Goal: Task Accomplishment & Management: Complete application form

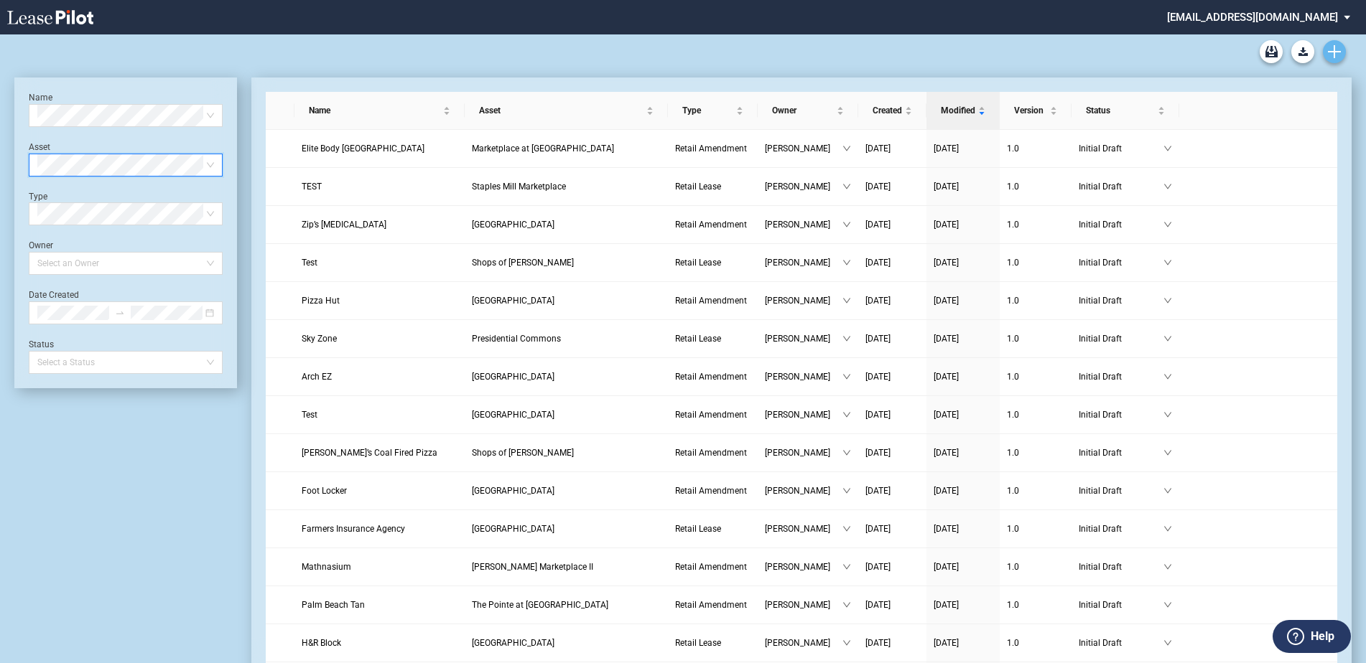
click at [1336, 44] on link "Create new document" at bounding box center [1334, 51] width 23 height 23
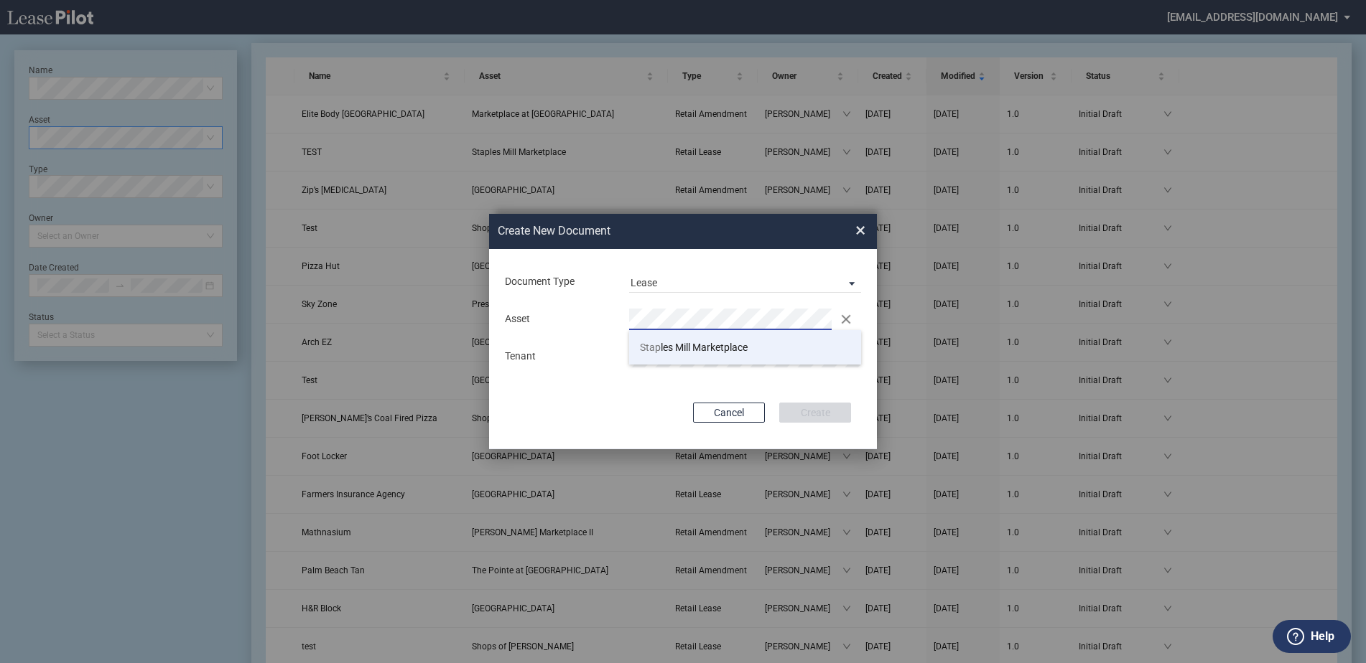
click at [776, 348] on li "Stap les Mill Marketplace" at bounding box center [745, 347] width 232 height 34
click at [821, 401] on div "Document Type Lease Lease Amendment Deal Type Retail Deal Type Retail Form Reta…" at bounding box center [683, 349] width 388 height 200
click at [825, 411] on button "Create" at bounding box center [815, 413] width 72 height 20
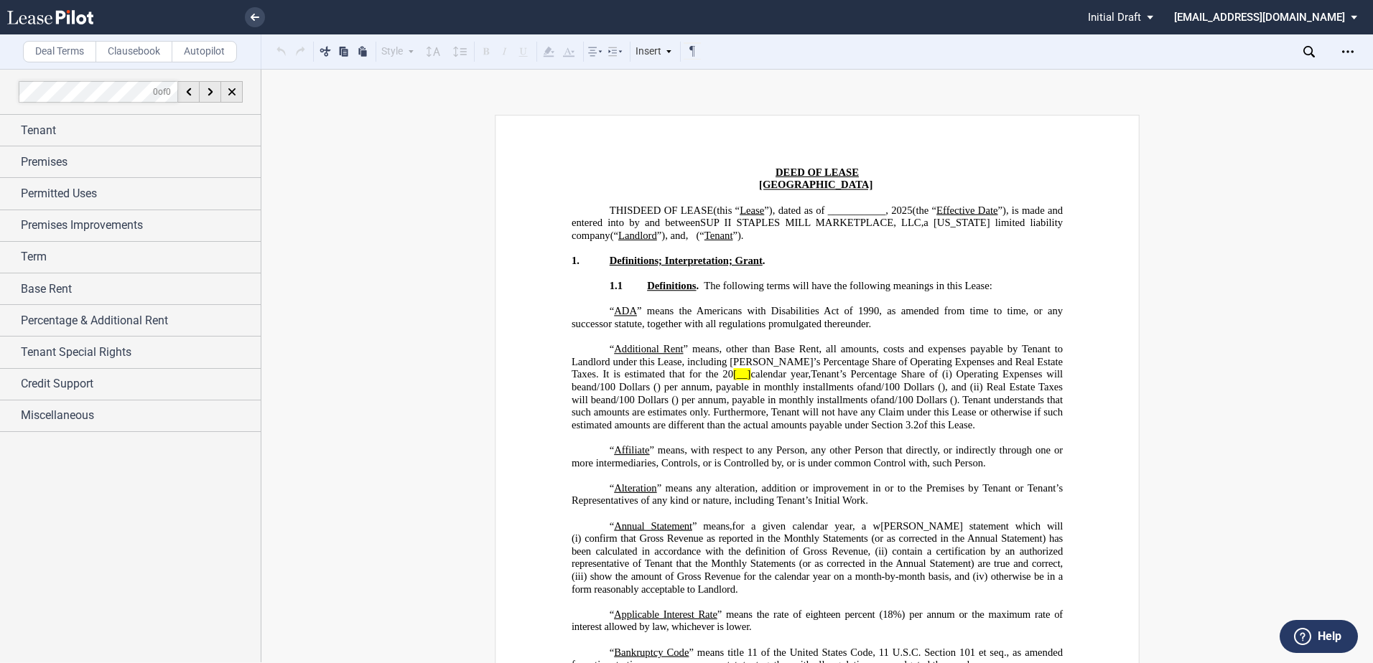
click at [146, 47] on label "Clausebook" at bounding box center [133, 52] width 77 height 22
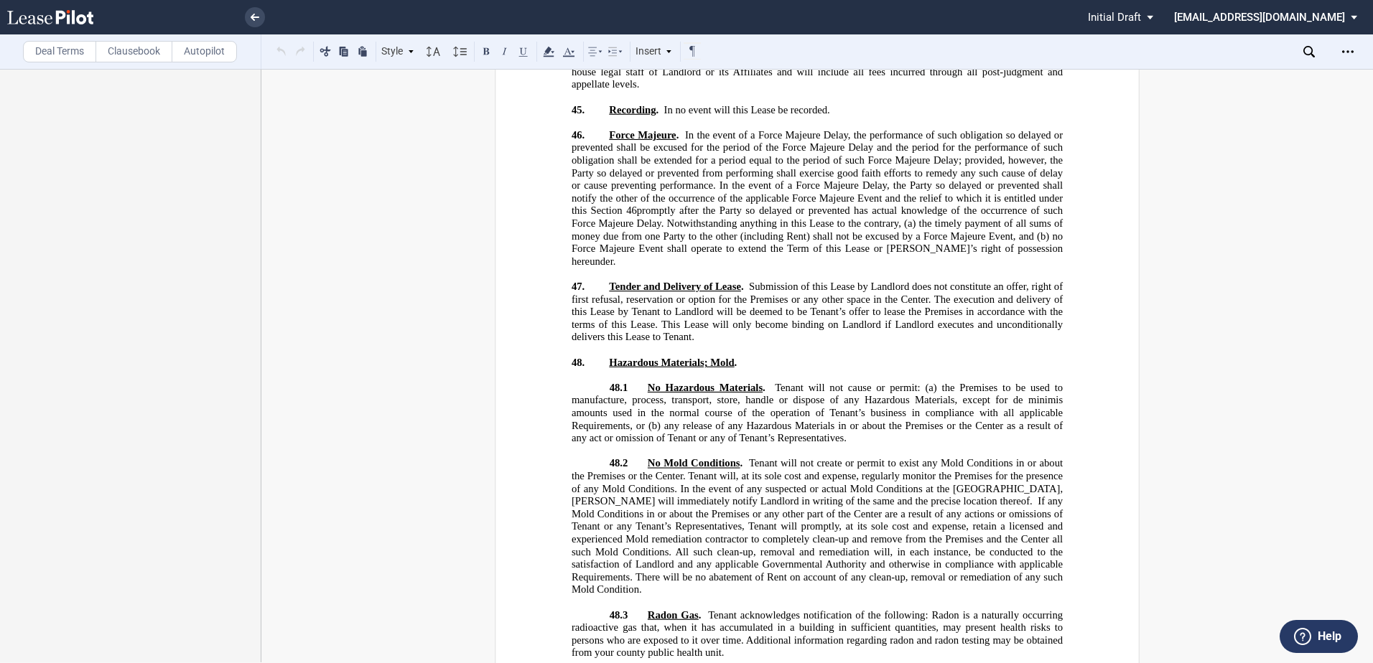
scroll to position [19538, 0]
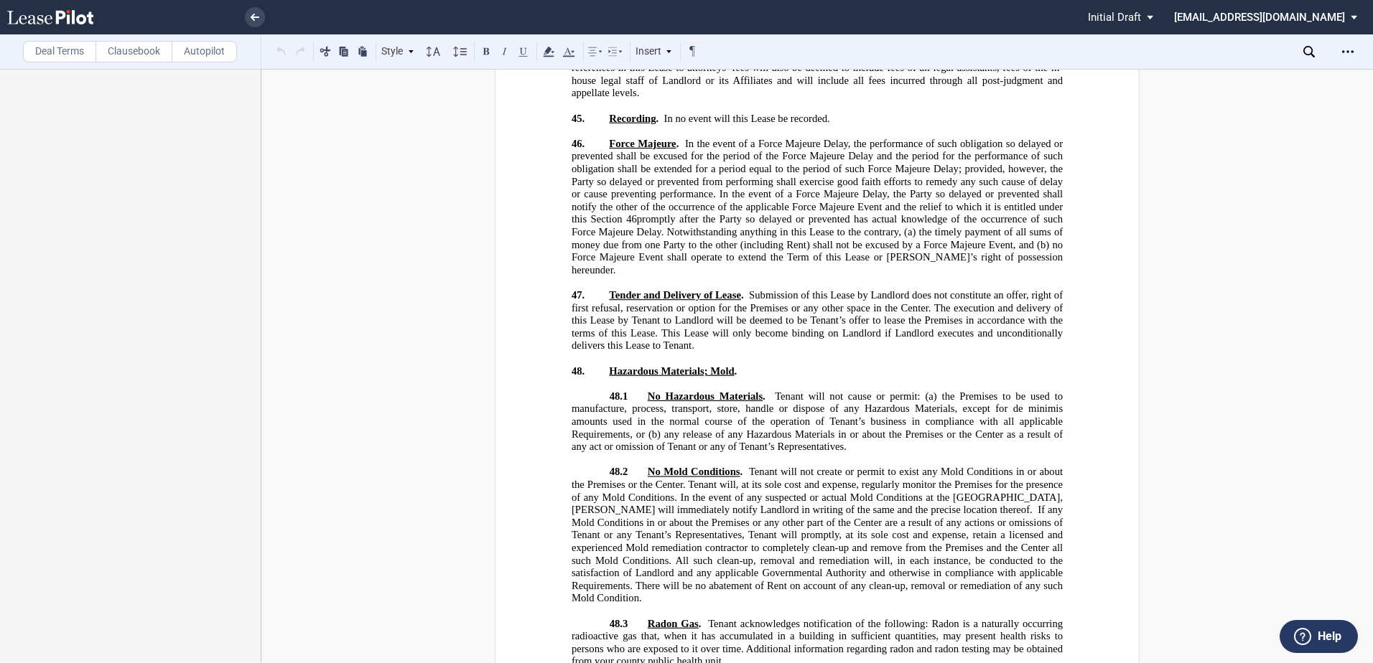
click at [890, 391] on p "48.1 No Hazardous Materials . Tenant will not cause or permit: (a) the Premises…" at bounding box center [817, 422] width 491 height 63
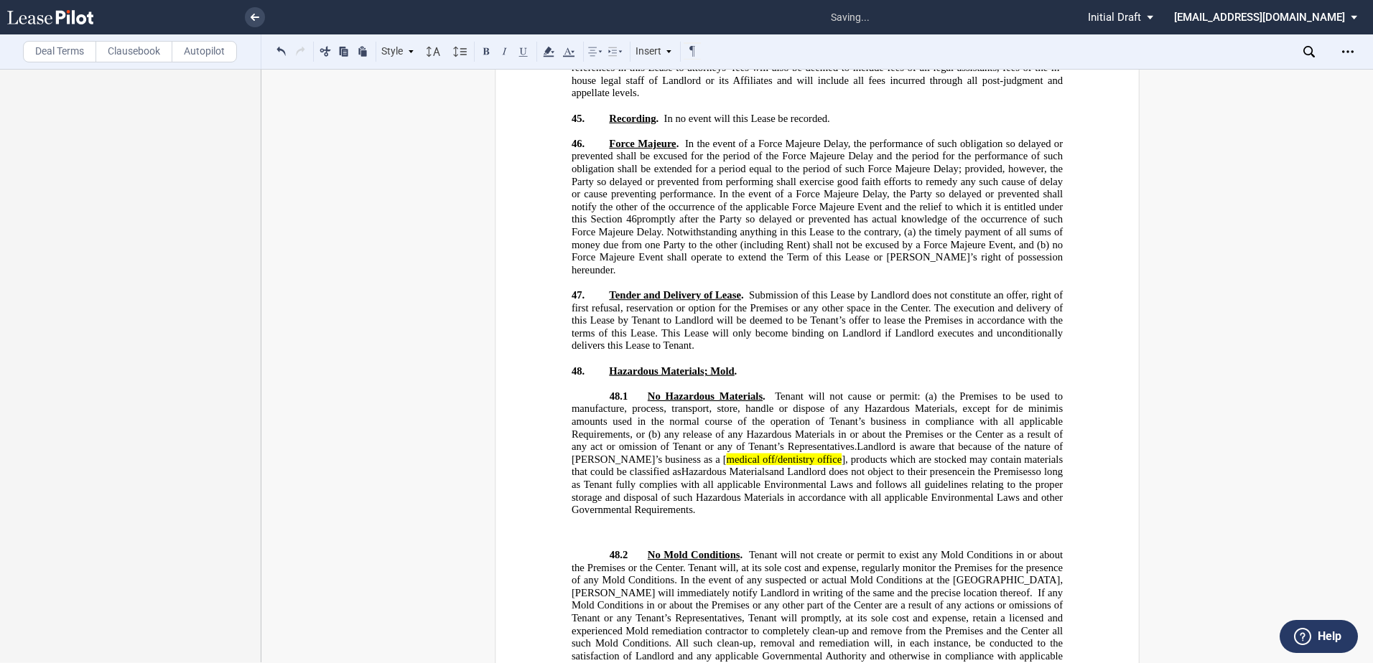
click at [633, 536] on p "﻿" at bounding box center [817, 542] width 491 height 13
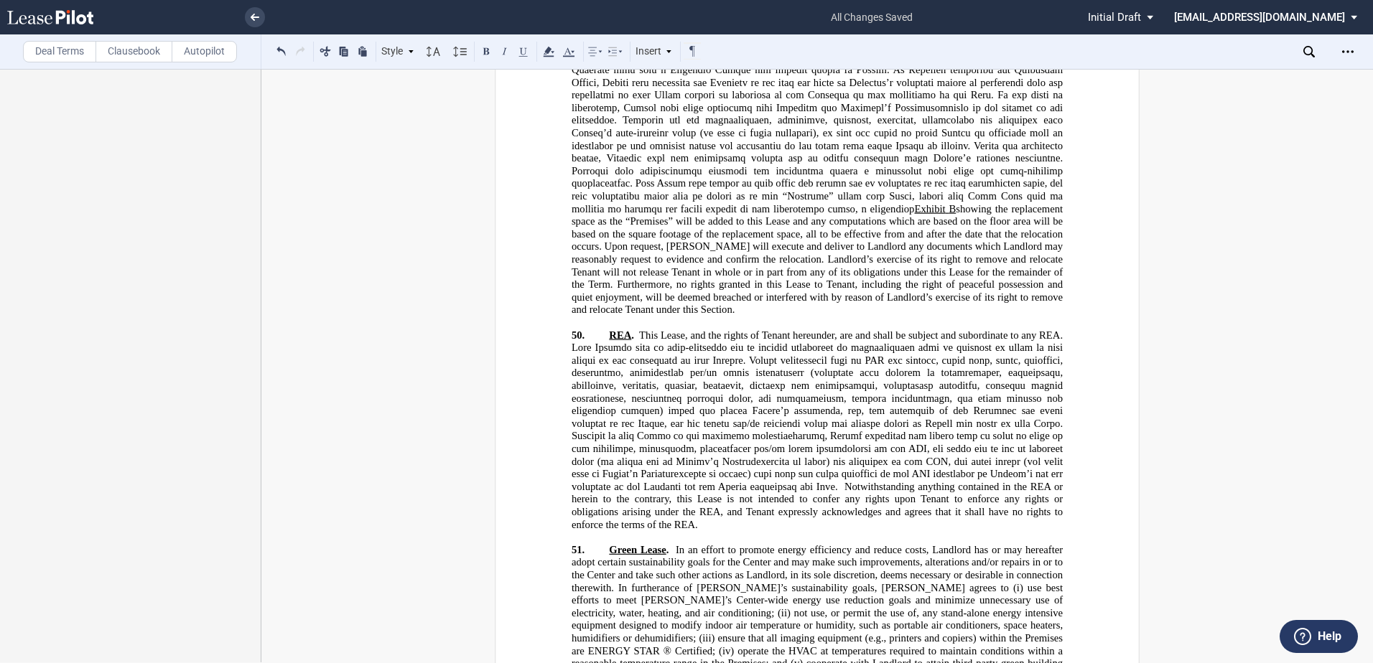
scroll to position [20472, 0]
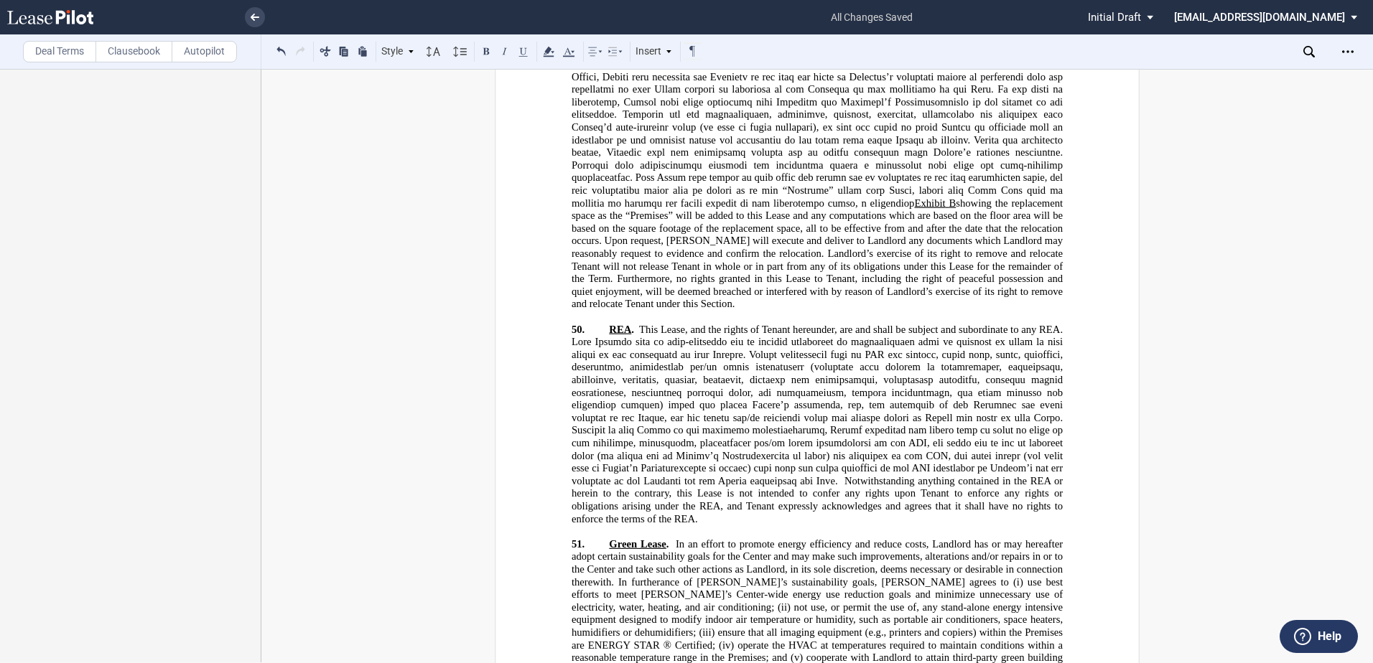
click at [601, 539] on p "51. Green Lease . In an effort to promote energy efficiency and reduce costs, L…" at bounding box center [817, 634] width 491 height 190
click at [282, 47] on button at bounding box center [281, 50] width 17 height 17
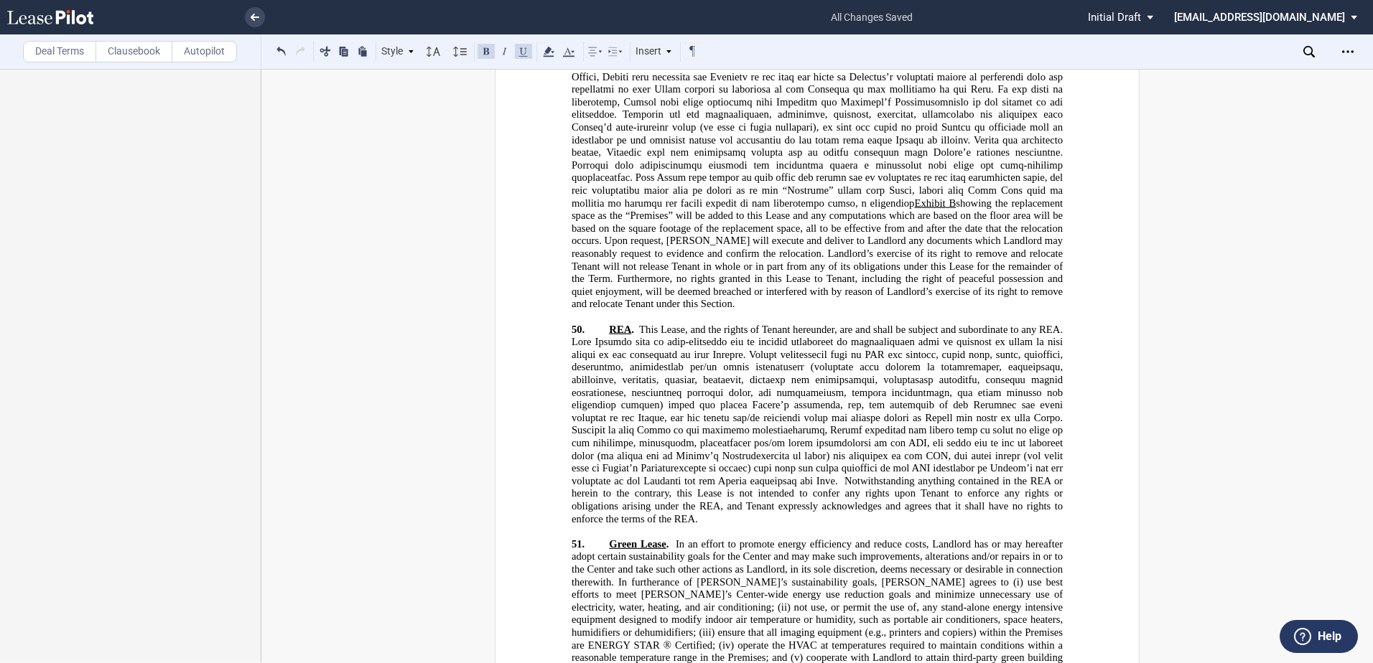
click at [282, 53] on button at bounding box center [281, 50] width 17 height 17
click at [282, 53] on div "Style Section 1 Subsection 1.1 Subsection 1.1.1 Subsection (a) Normal Normal 8p…" at bounding box center [487, 51] width 429 height 19
click at [282, 53] on button at bounding box center [281, 50] width 17 height 17
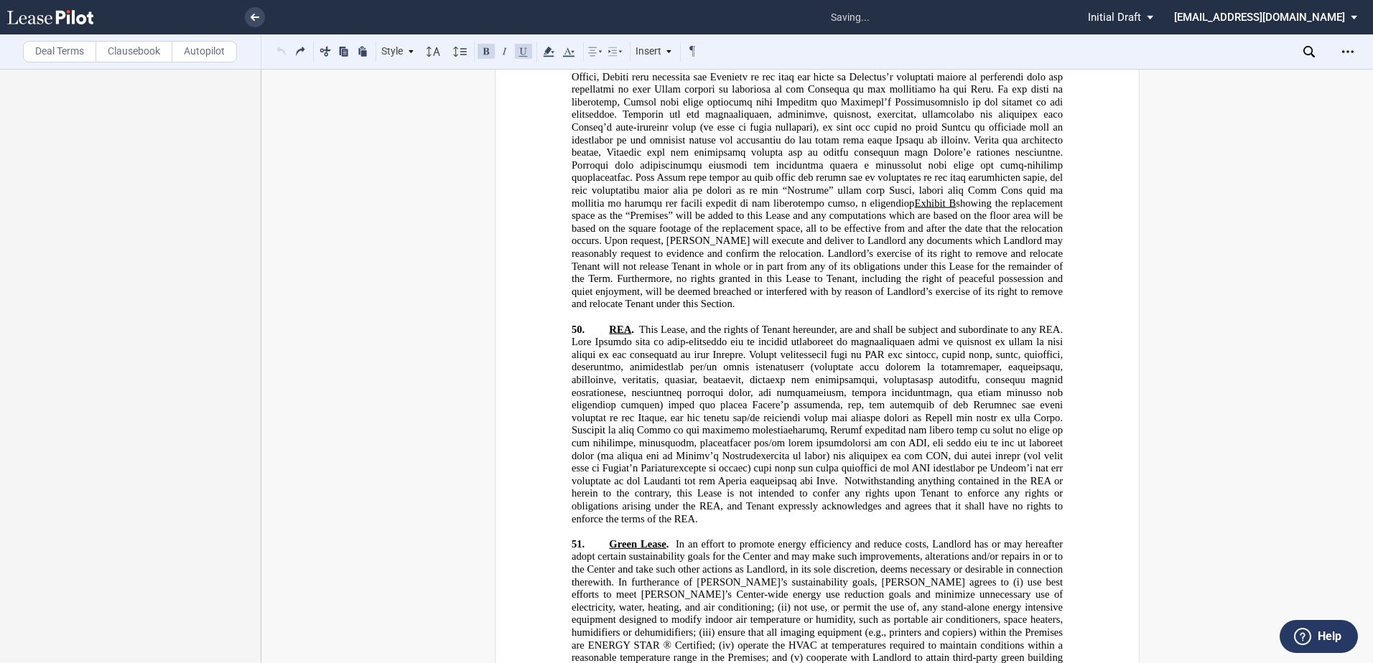
click at [282, 53] on div "Style Section 1 Subsection 1.1 Subsection 1.1.1 Subsection (a) Normal Normal 8p…" at bounding box center [487, 51] width 429 height 19
drag, startPoint x: 584, startPoint y: 521, endPoint x: 938, endPoint y: 655, distance: 379.0
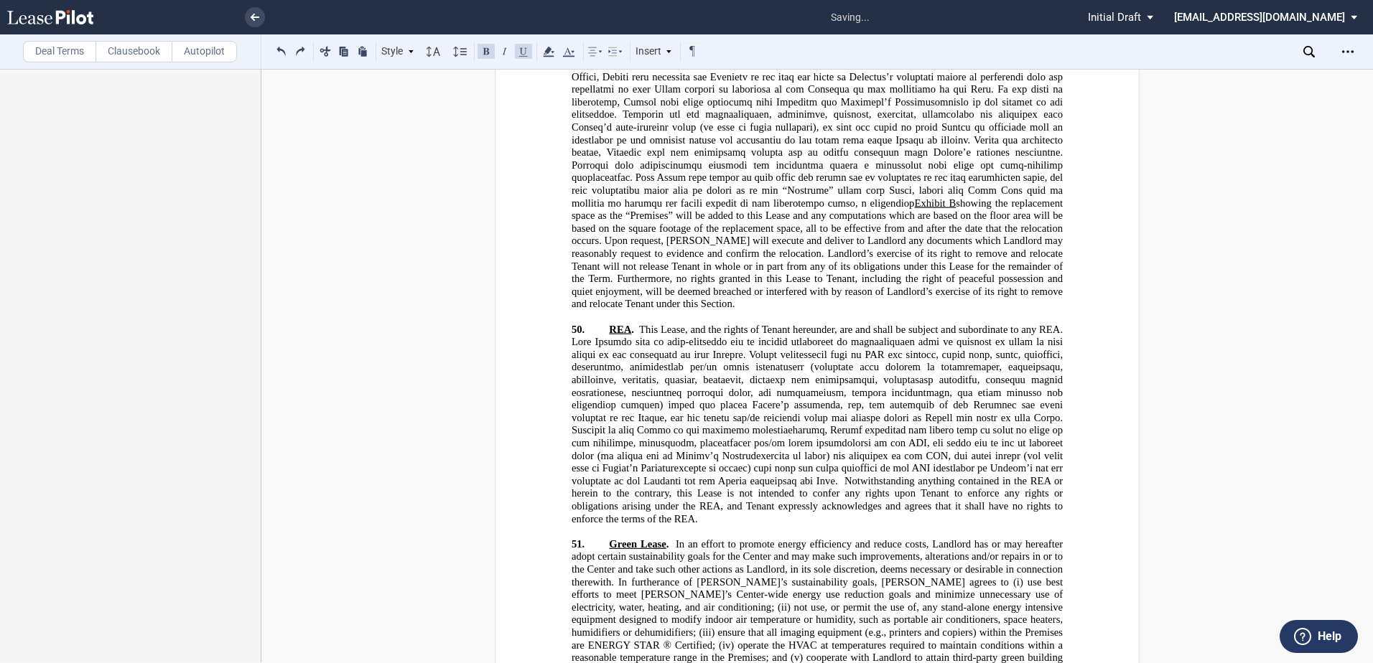
drag, startPoint x: 898, startPoint y: 657, endPoint x: 592, endPoint y: 511, distance: 338.8
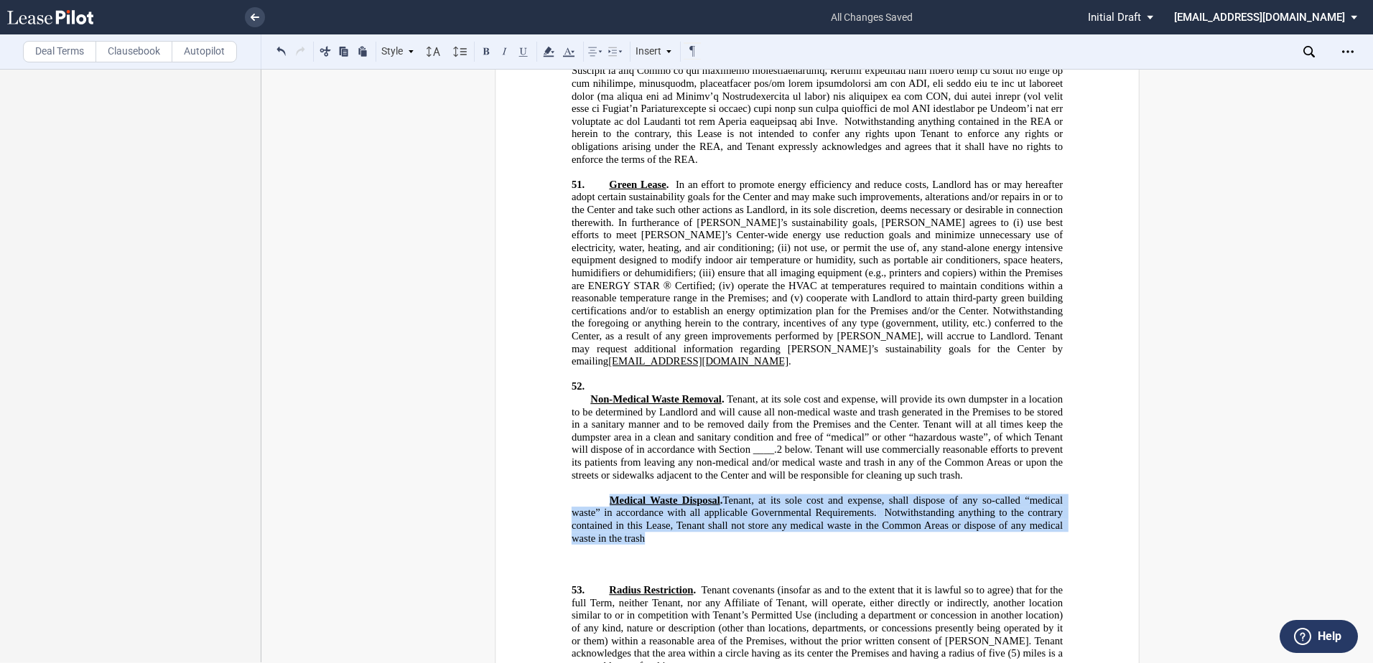
drag, startPoint x: 607, startPoint y: 258, endPoint x: 643, endPoint y: 302, distance: 56.5
click at [641, 495] on span "Medical Waste Disposal . Tenant, at its sole cost and expense, shall dispose of…" at bounding box center [819, 520] width 494 height 50
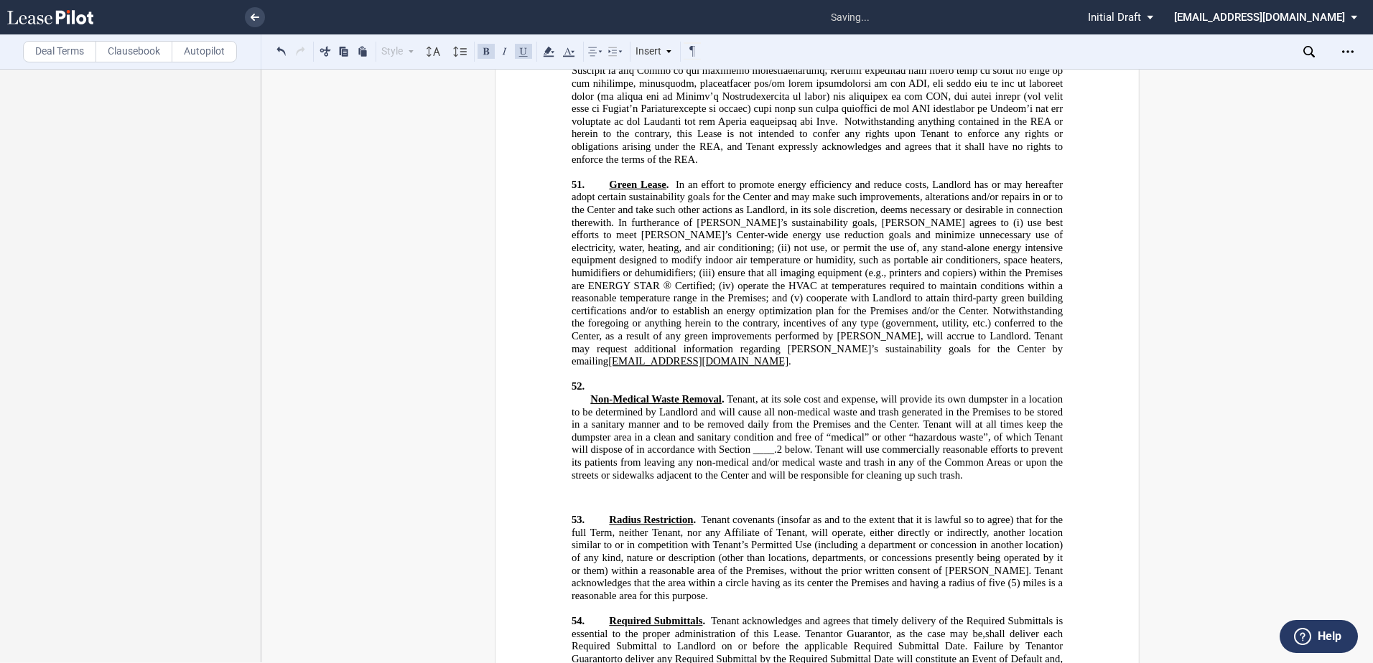
scroll to position [97, 0]
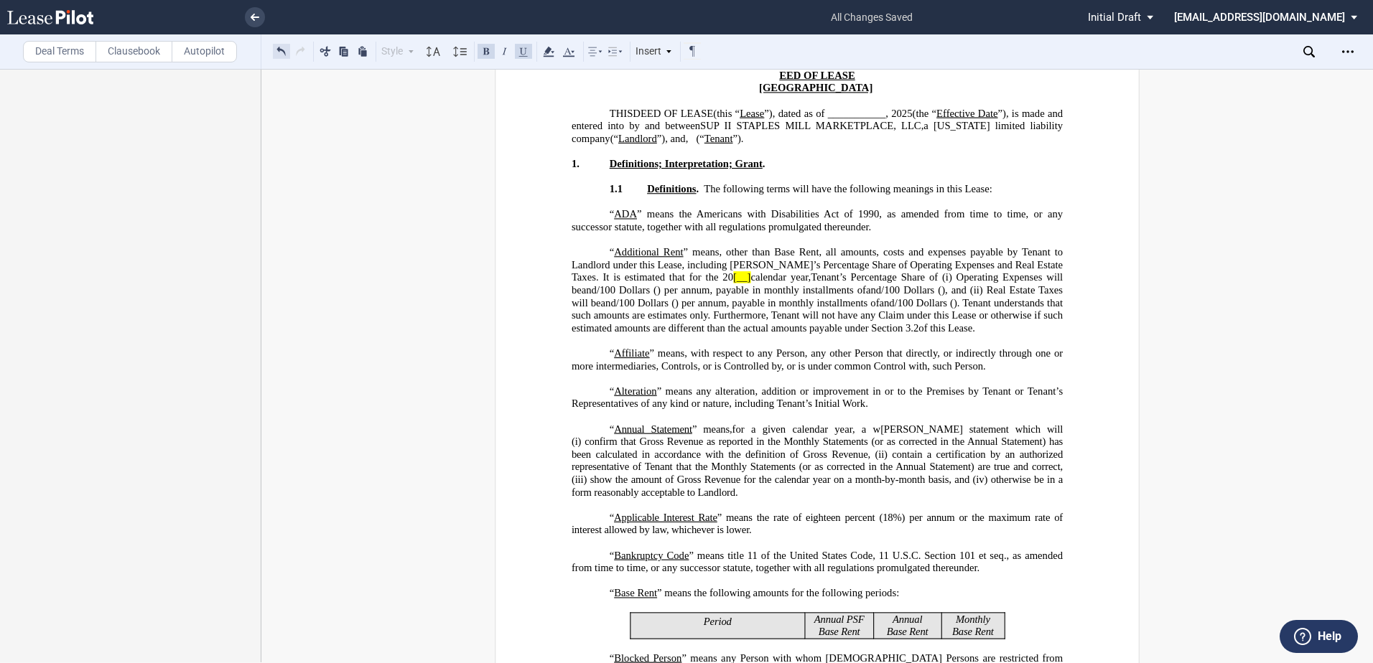
click at [274, 46] on button at bounding box center [281, 50] width 17 height 17
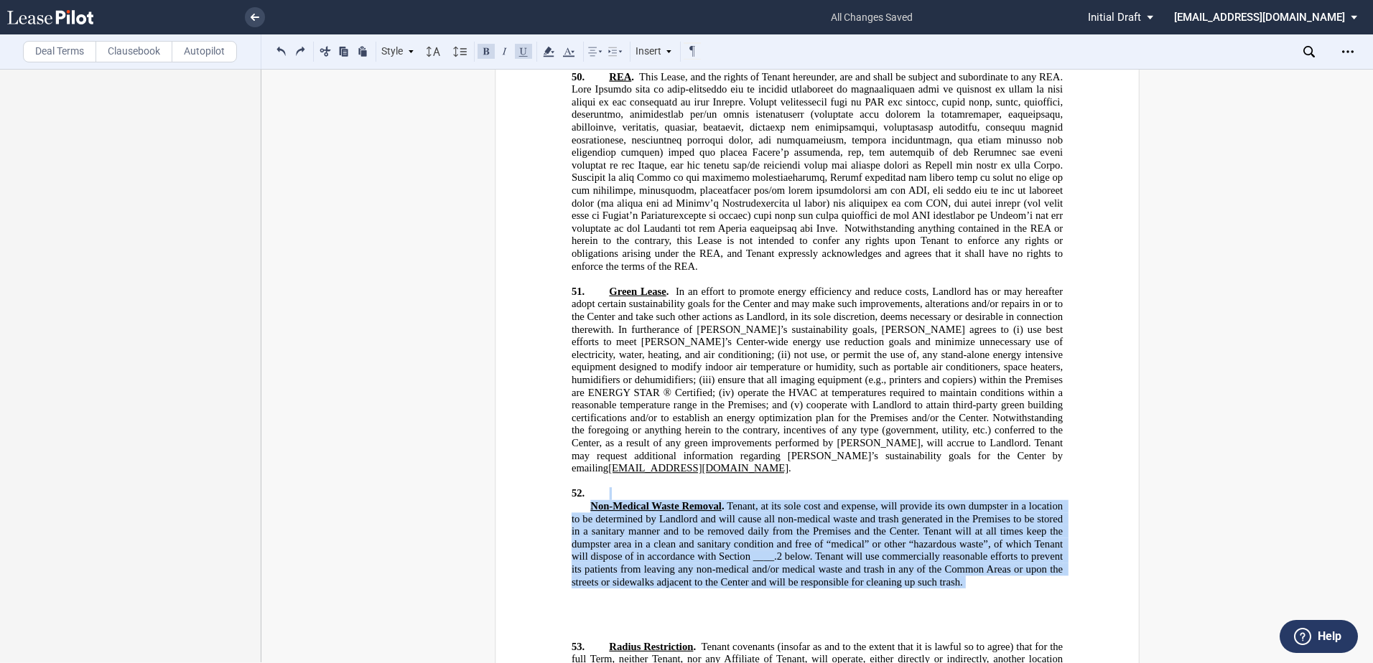
drag, startPoint x: 586, startPoint y: 259, endPoint x: 987, endPoint y: 353, distance: 412.1
click at [987, 488] on div "!!SET_LEVEL_0!! !!LEASE_LEVEL_1!! 52. ﻿ !!SET_LEVEL_0!! !!LEASE_LEVEL_1!! 52. ﻿…" at bounding box center [817, 609] width 491 height 242
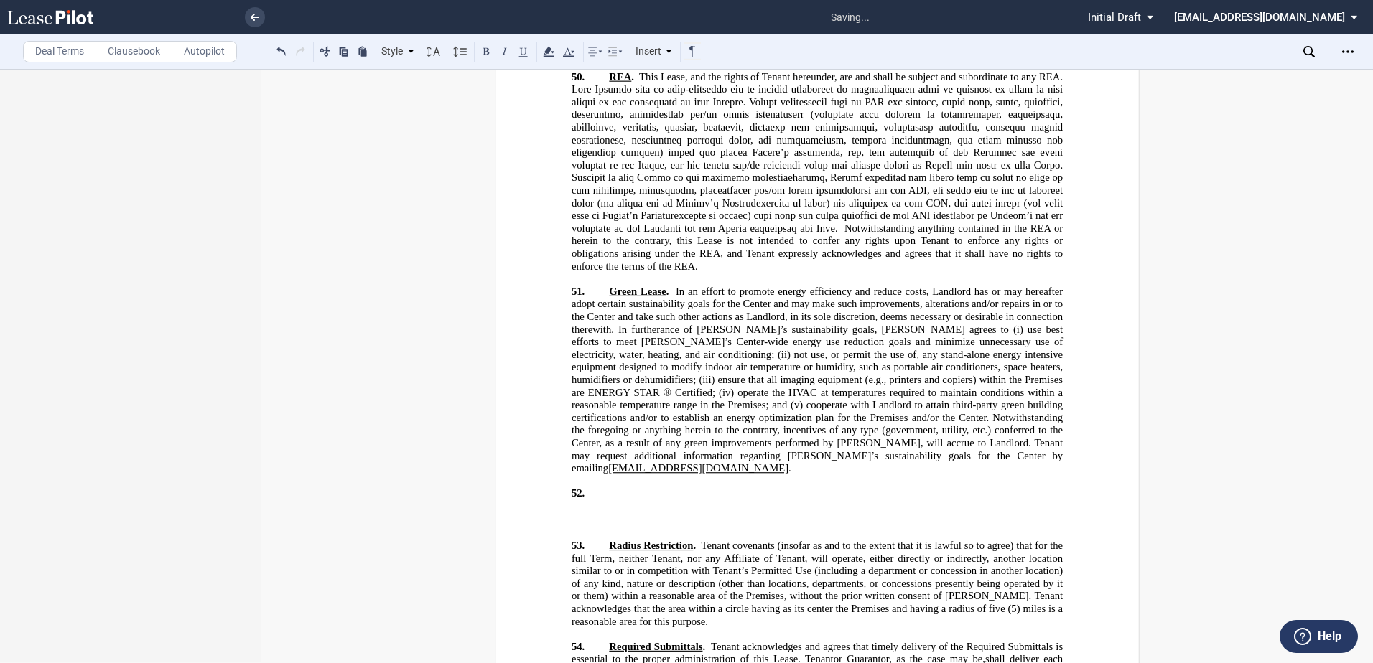
click at [593, 540] on p "53. Radius Restriction . Tenant covenants (insofar as and to the extent that it…" at bounding box center [817, 584] width 491 height 88
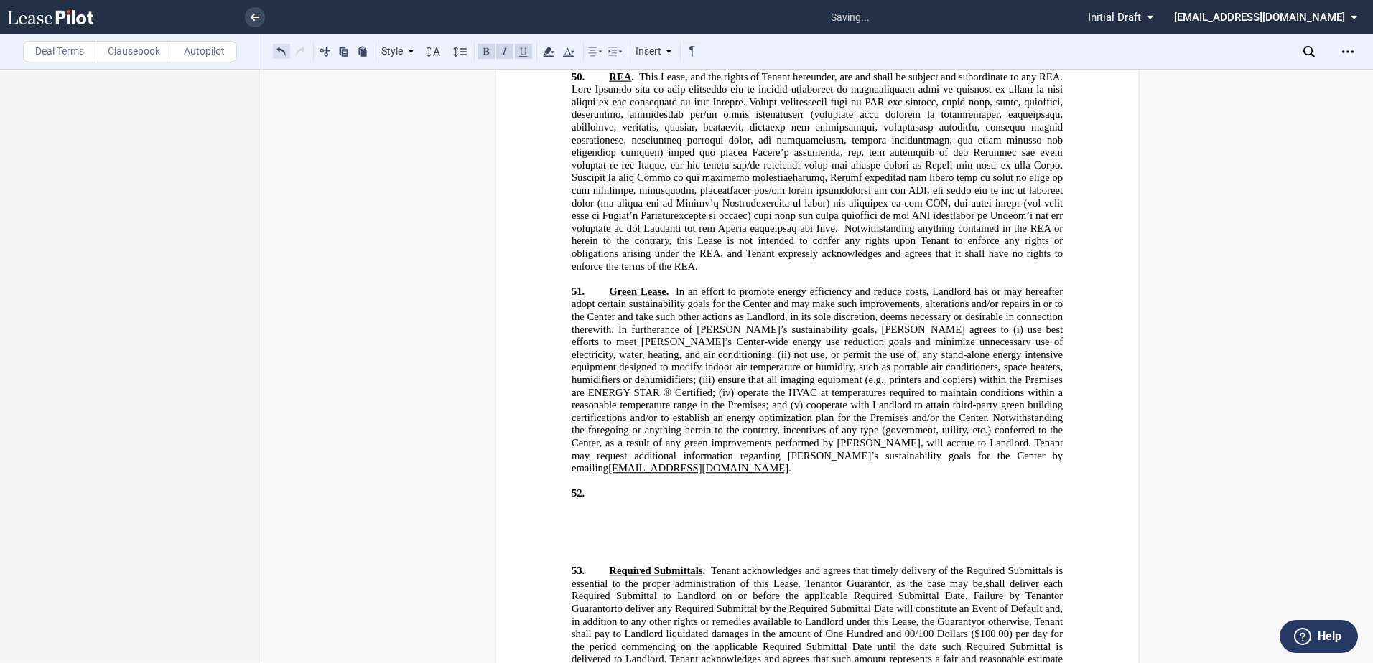
click at [279, 50] on button at bounding box center [281, 50] width 17 height 17
click at [279, 50] on div "Style Section 1 Subsection 1.1 Subsection 1.1.1 Subsection (a) Normal Normal 8p…" at bounding box center [487, 51] width 429 height 19
click at [746, 500] on ins "﻿ ﻿" at bounding box center [817, 515] width 491 height 31
click at [279, 50] on button at bounding box center [281, 50] width 17 height 17
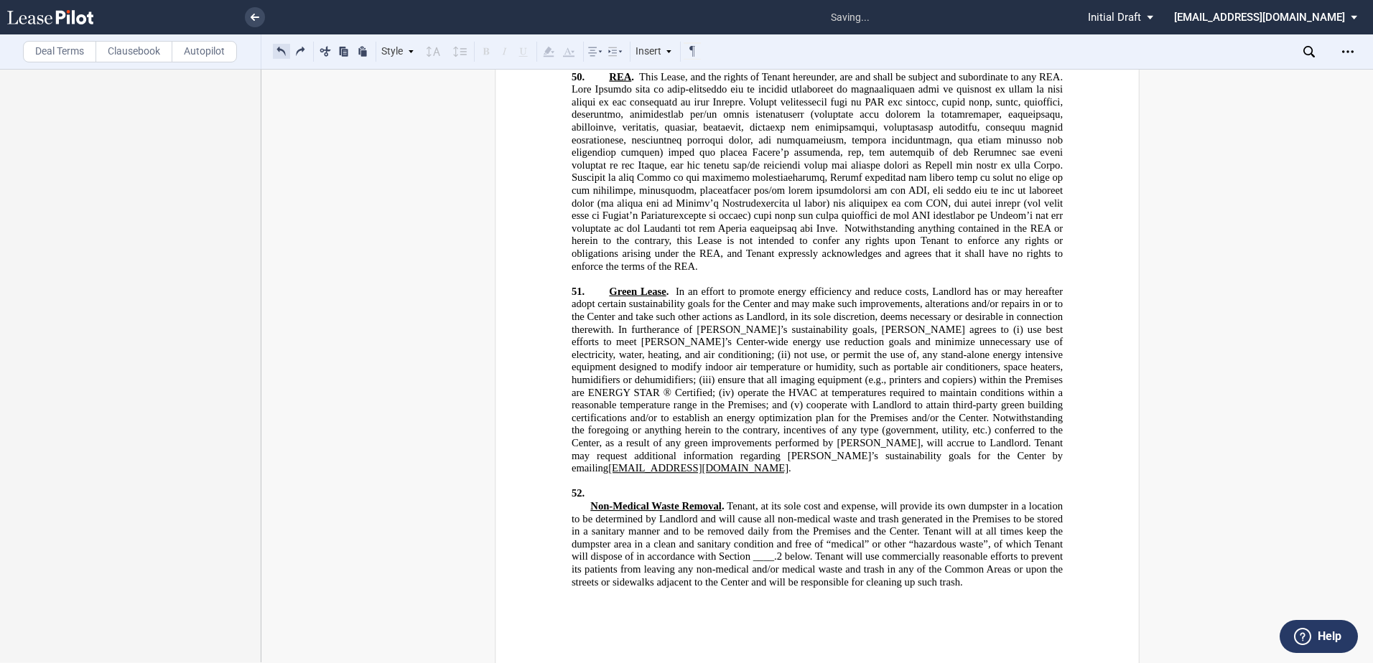
click at [281, 50] on button at bounding box center [281, 50] width 17 height 17
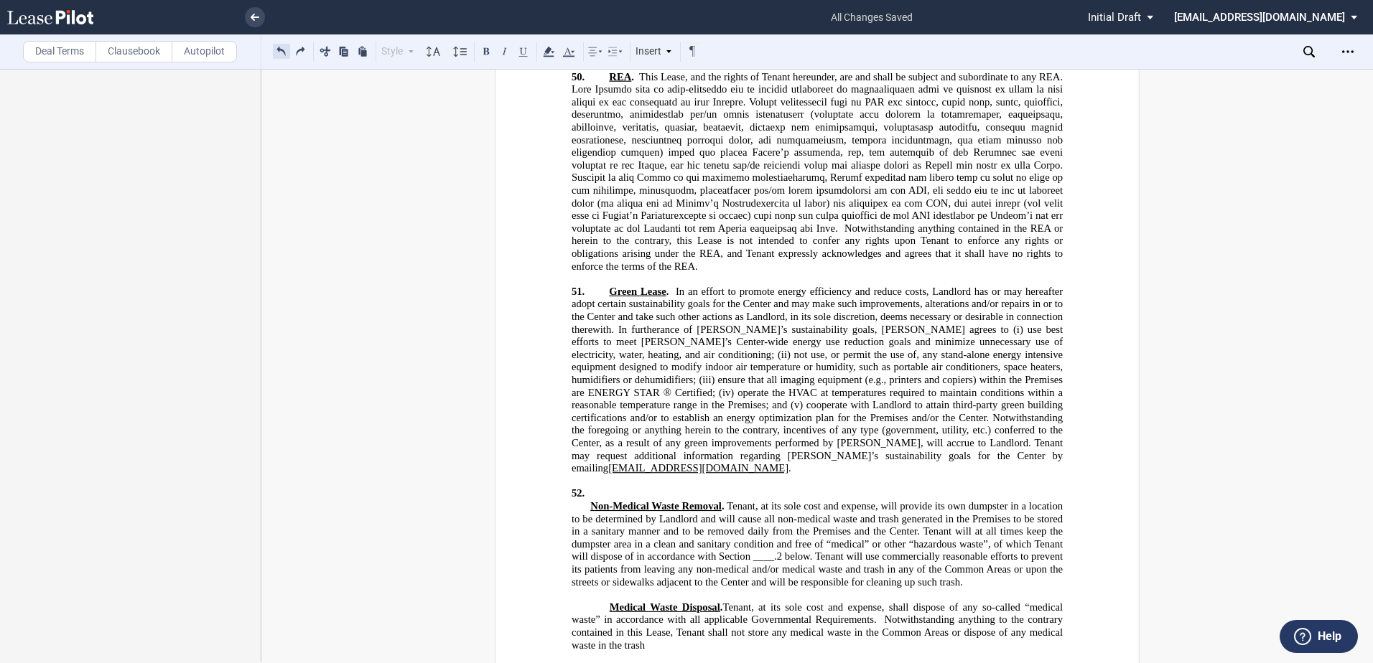
click at [281, 50] on button at bounding box center [281, 50] width 17 height 17
click at [281, 50] on div "Style Section 1 Subsection 1.1 Subsection 1.1.1 Subsection (a) Normal Normal 8p…" at bounding box center [487, 51] width 429 height 19
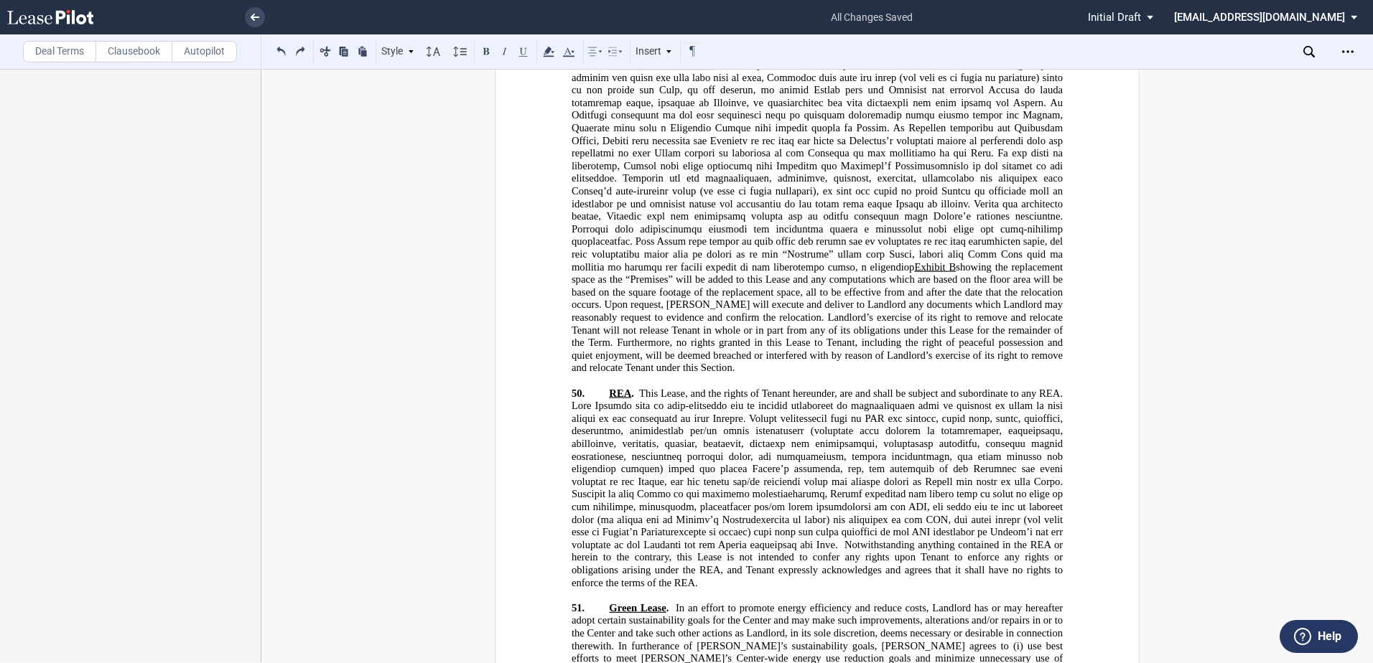
scroll to position [20366, 0]
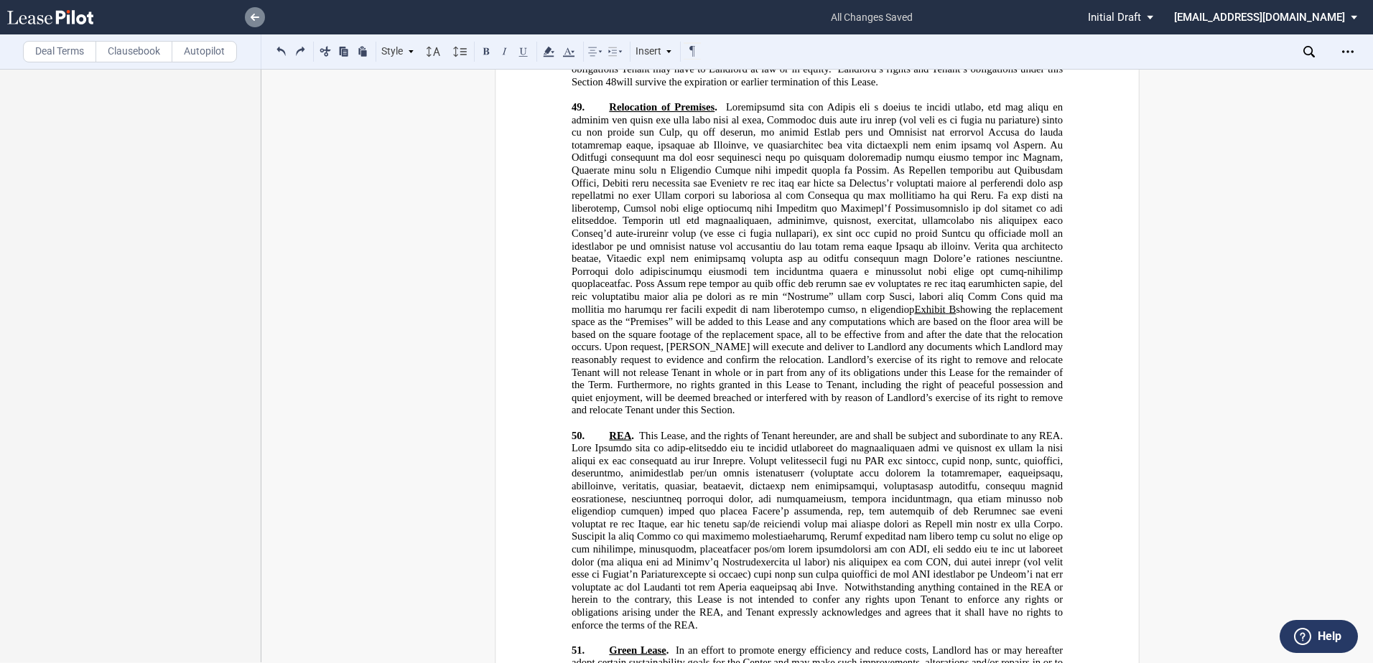
click at [245, 17] on link at bounding box center [255, 17] width 20 height 20
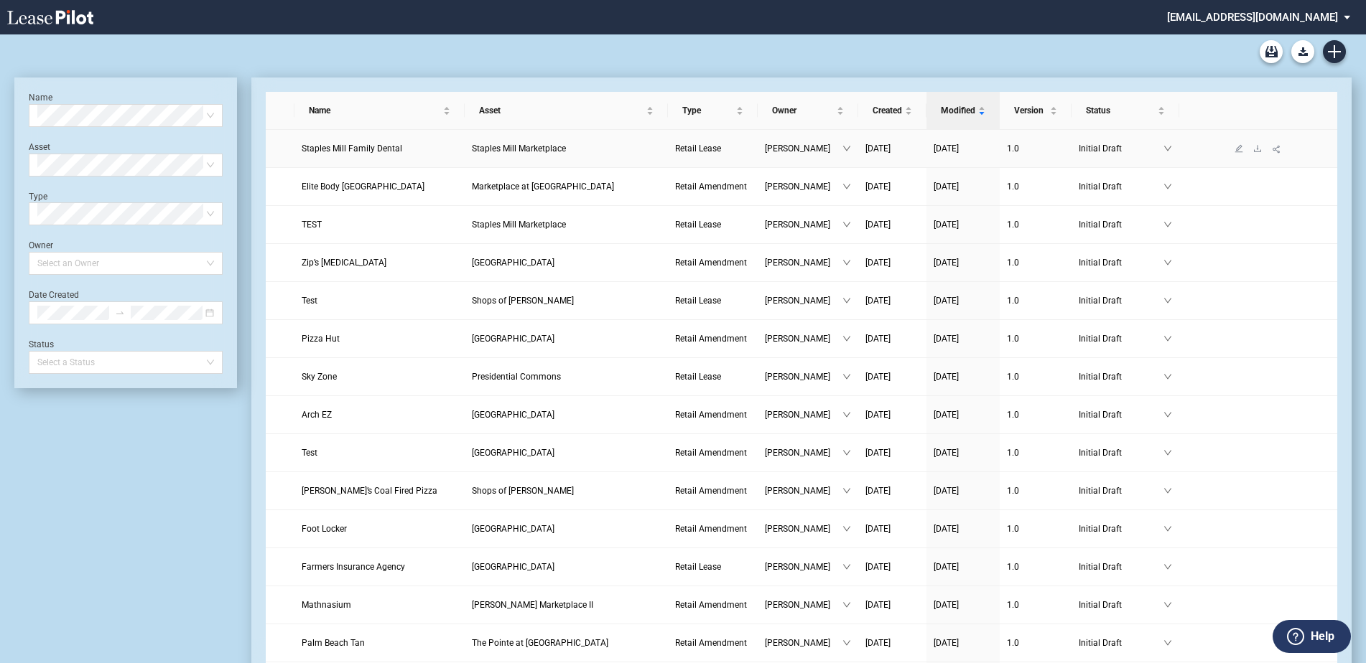
click at [290, 148] on td at bounding box center [280, 149] width 29 height 38
drag, startPoint x: 351, startPoint y: 147, endPoint x: 1172, endPoint y: 149, distance: 820.7
click at [1172, 149] on td "Initial Draft" at bounding box center [1125, 149] width 108 height 38
click at [1166, 148] on icon "down" at bounding box center [1167, 148] width 9 height 9
click at [1255, 152] on icon "download" at bounding box center [1257, 148] width 7 height 6
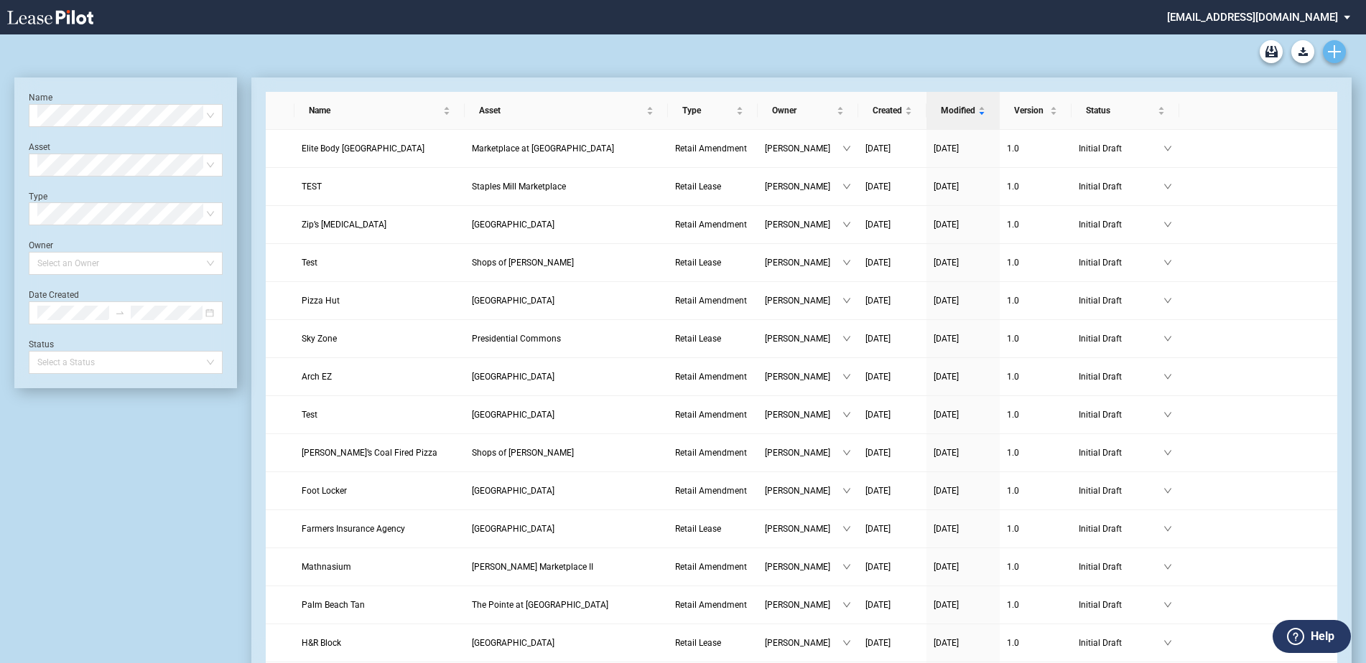
click at [1333, 50] on icon "Create new document" at bounding box center [1334, 51] width 13 height 13
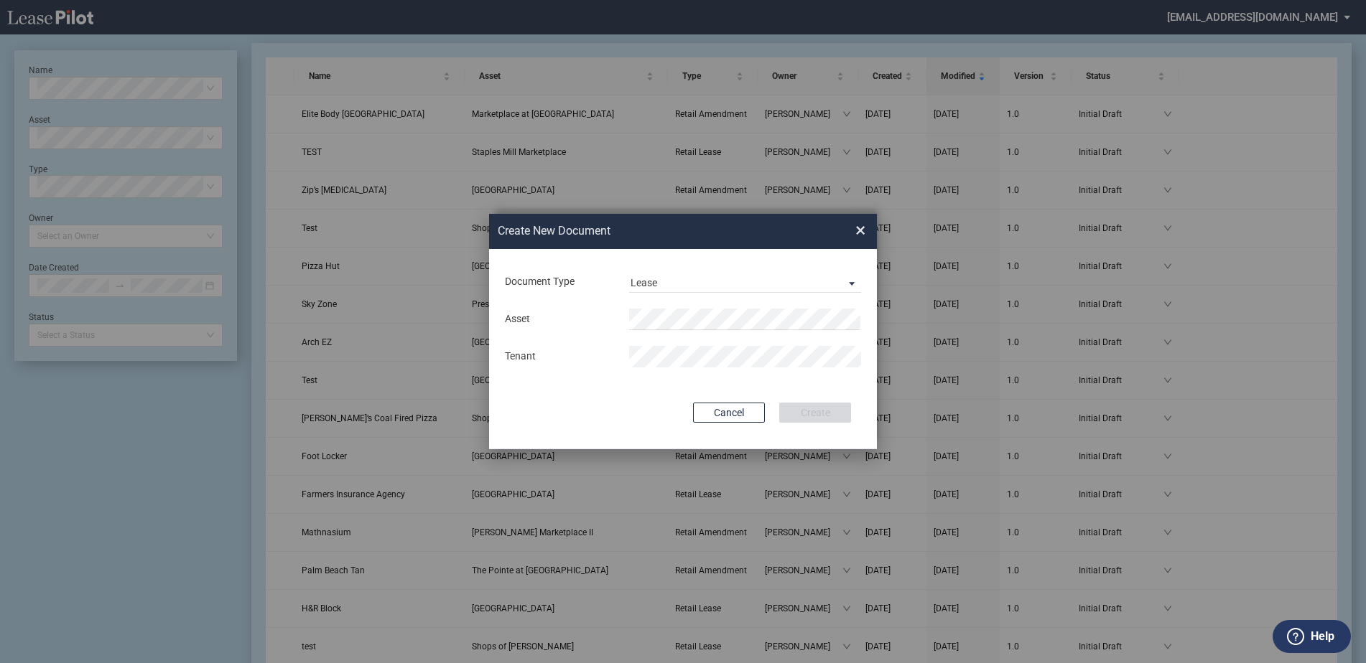
click at [773, 306] on div "Asset Tenant" at bounding box center [682, 338] width 359 height 75
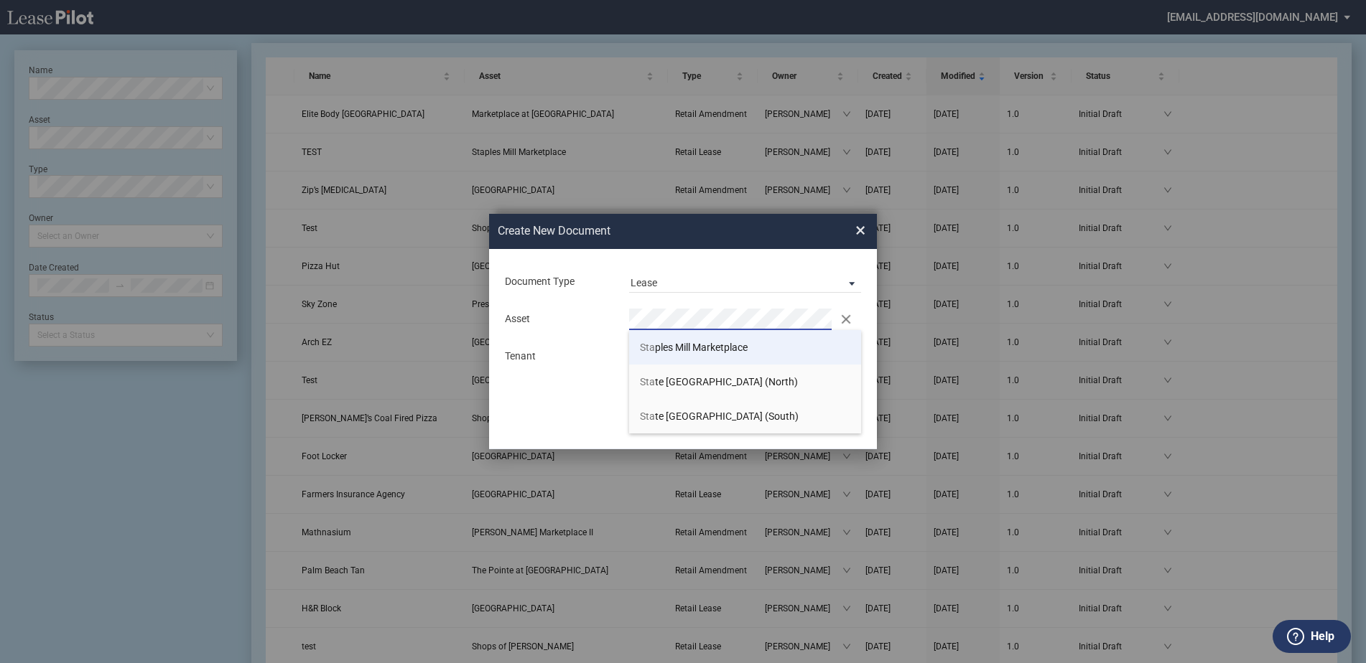
click at [741, 352] on span "Sta ples Mill Marketplace" at bounding box center [694, 347] width 108 height 11
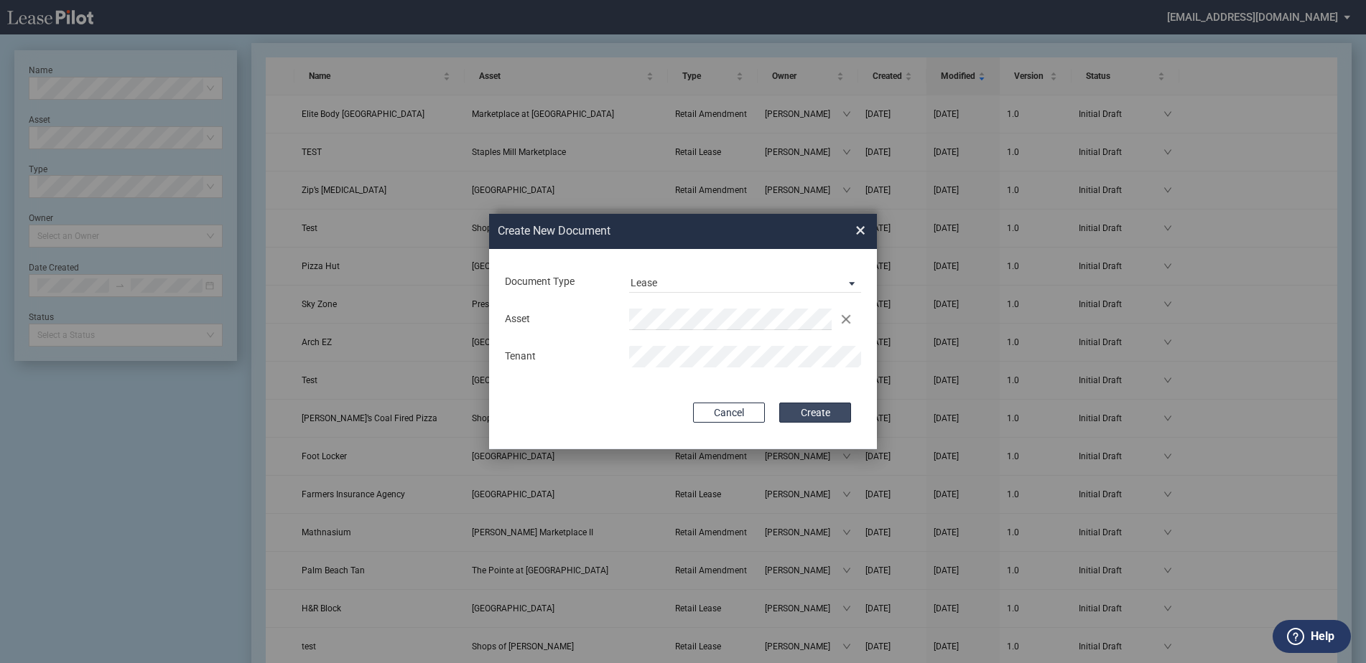
click at [804, 413] on button "Create" at bounding box center [815, 413] width 72 height 20
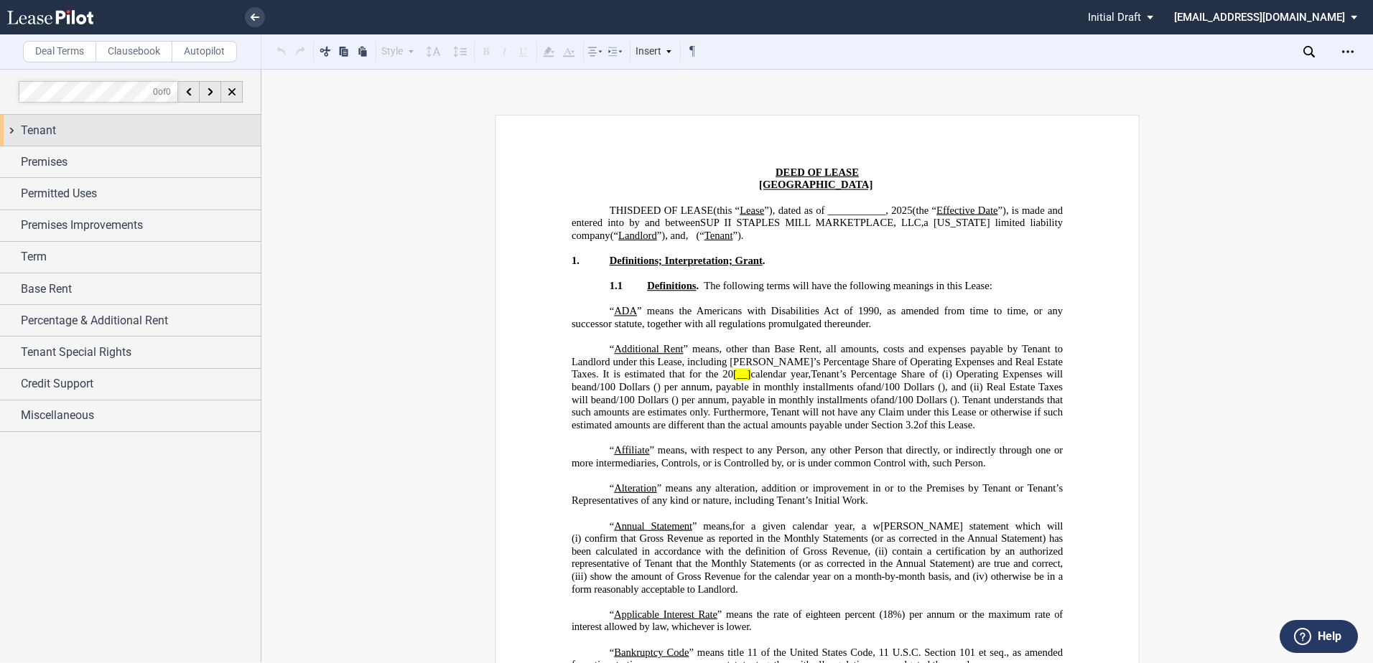
click at [46, 127] on span "Tenant" at bounding box center [38, 130] width 35 height 17
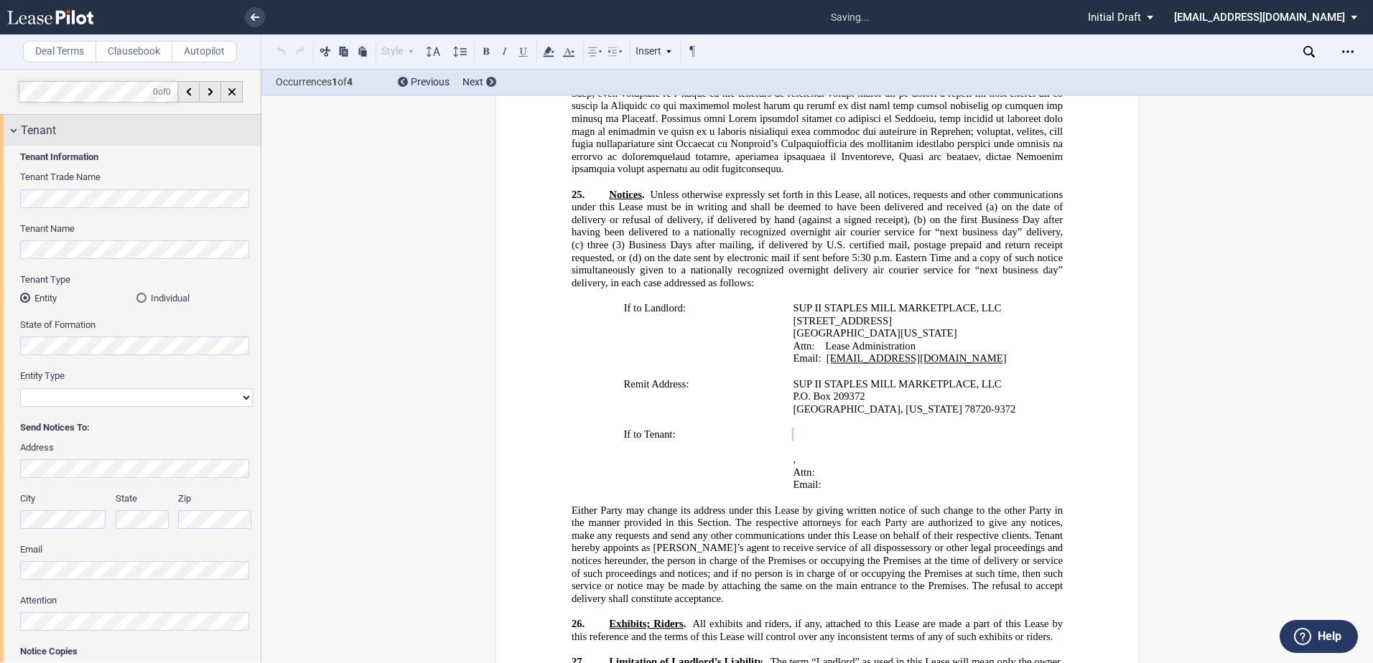
click at [48, 129] on span "Tenant" at bounding box center [38, 130] width 35 height 17
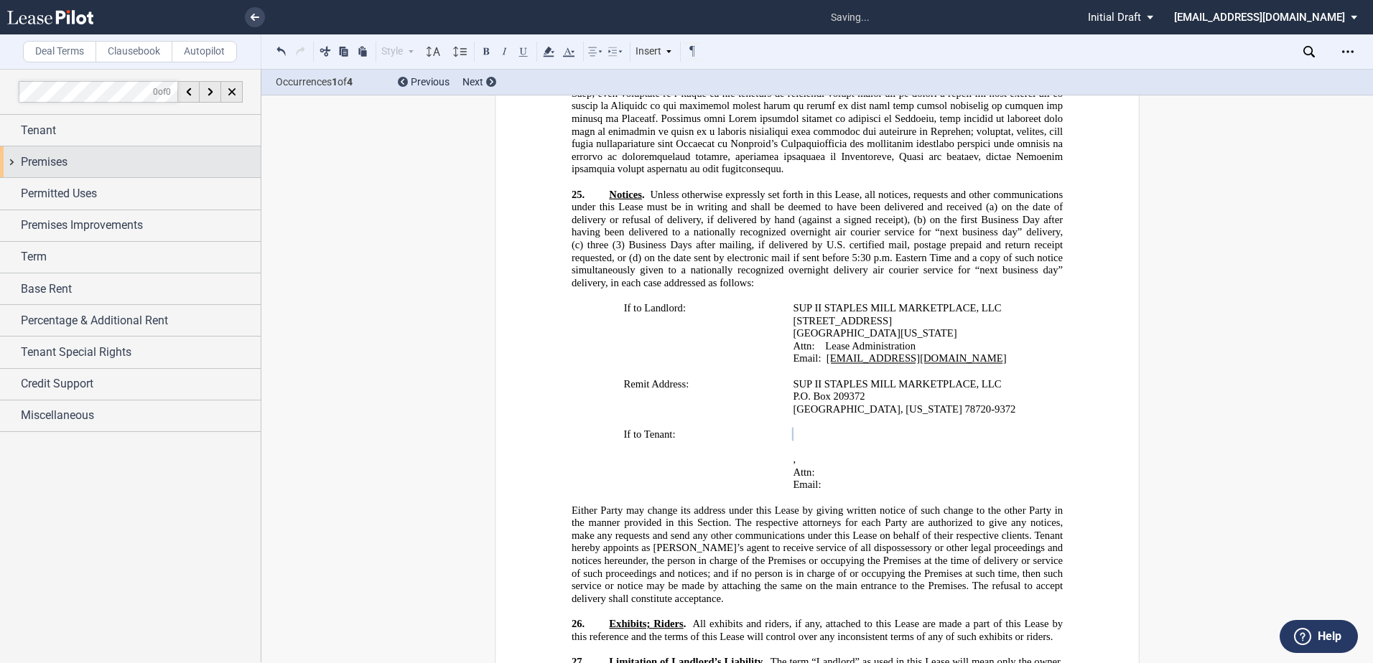
click at [45, 155] on span "Premises" at bounding box center [44, 162] width 47 height 17
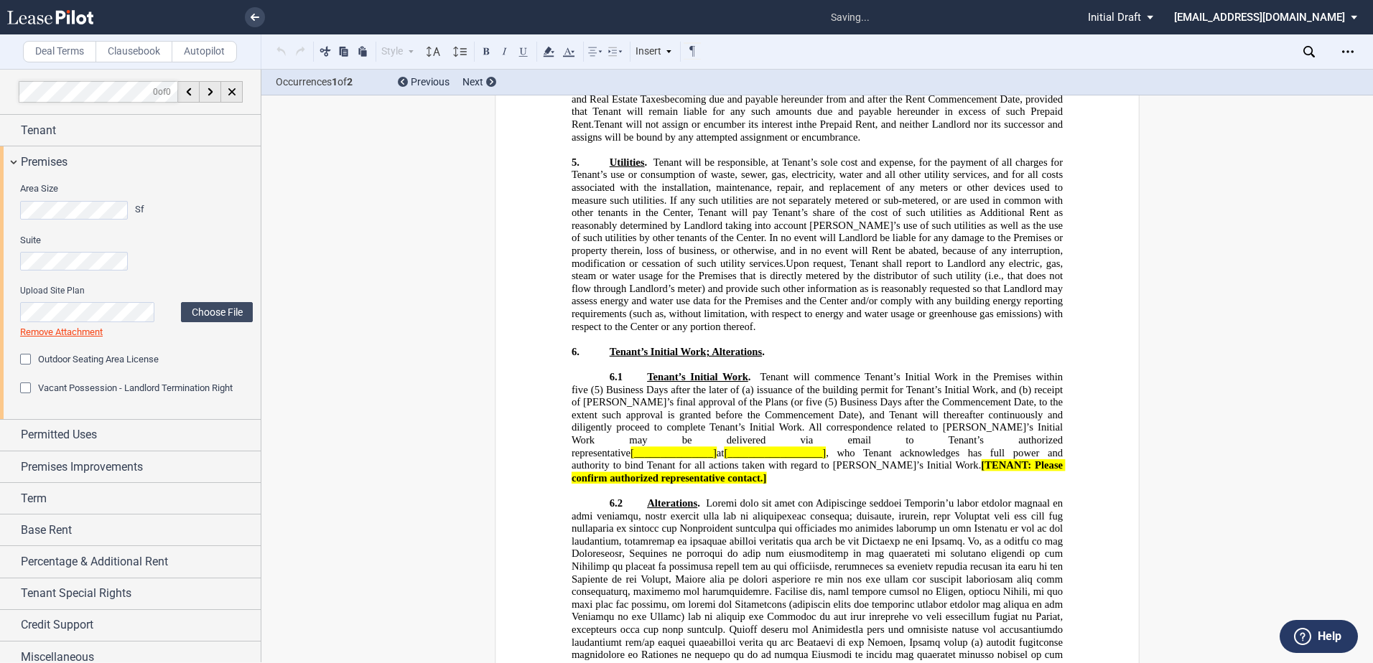
scroll to position [3480, 0]
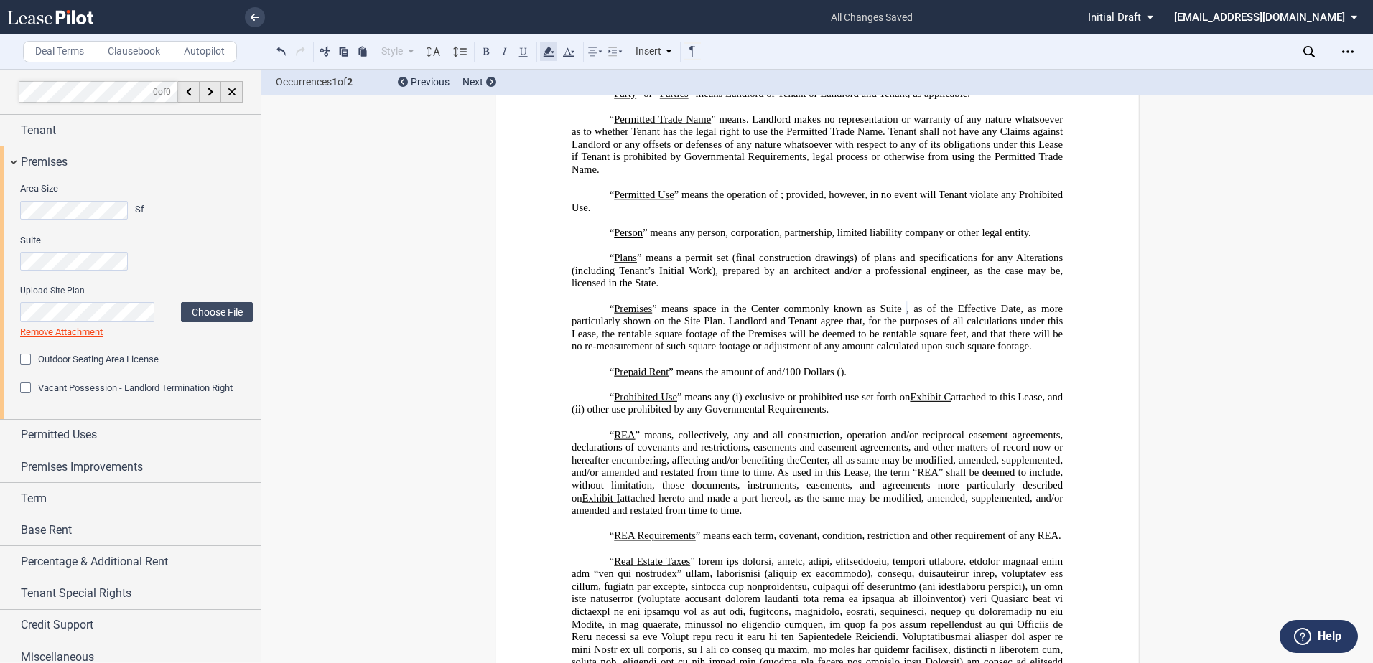
click at [550, 52] on icon at bounding box center [548, 51] width 17 height 17
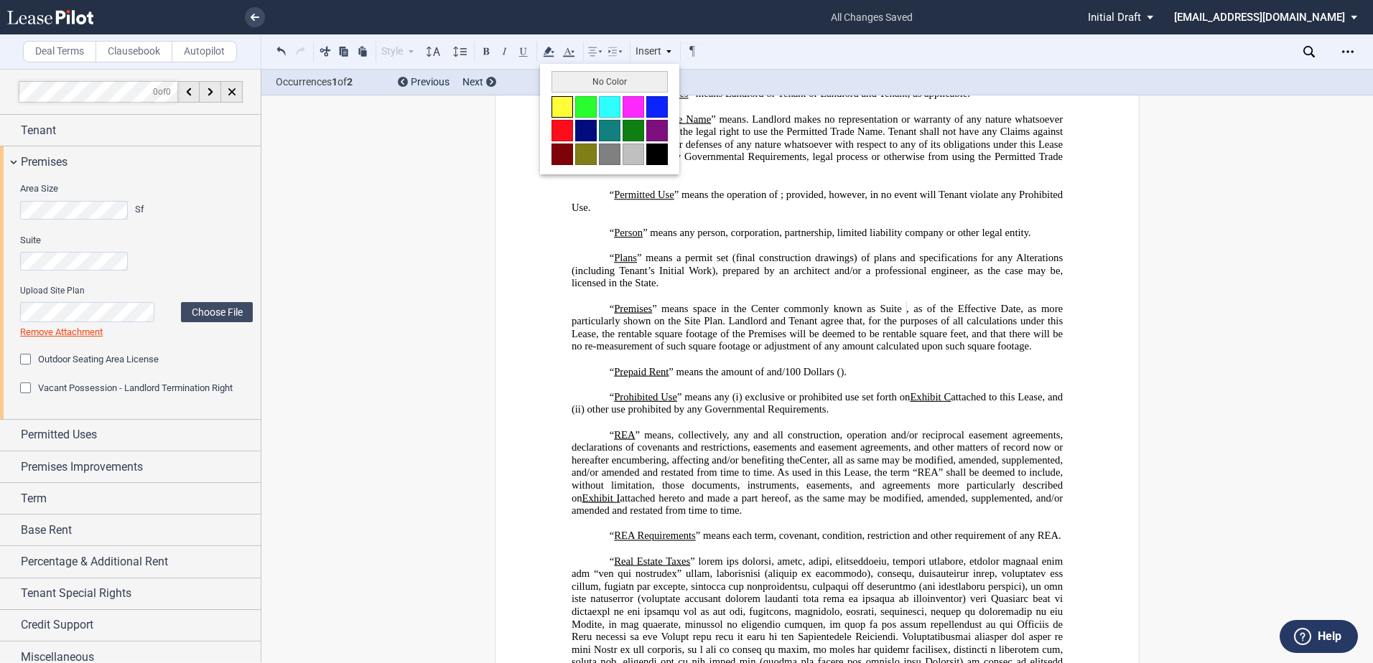
click at [559, 108] on button at bounding box center [562, 107] width 22 height 22
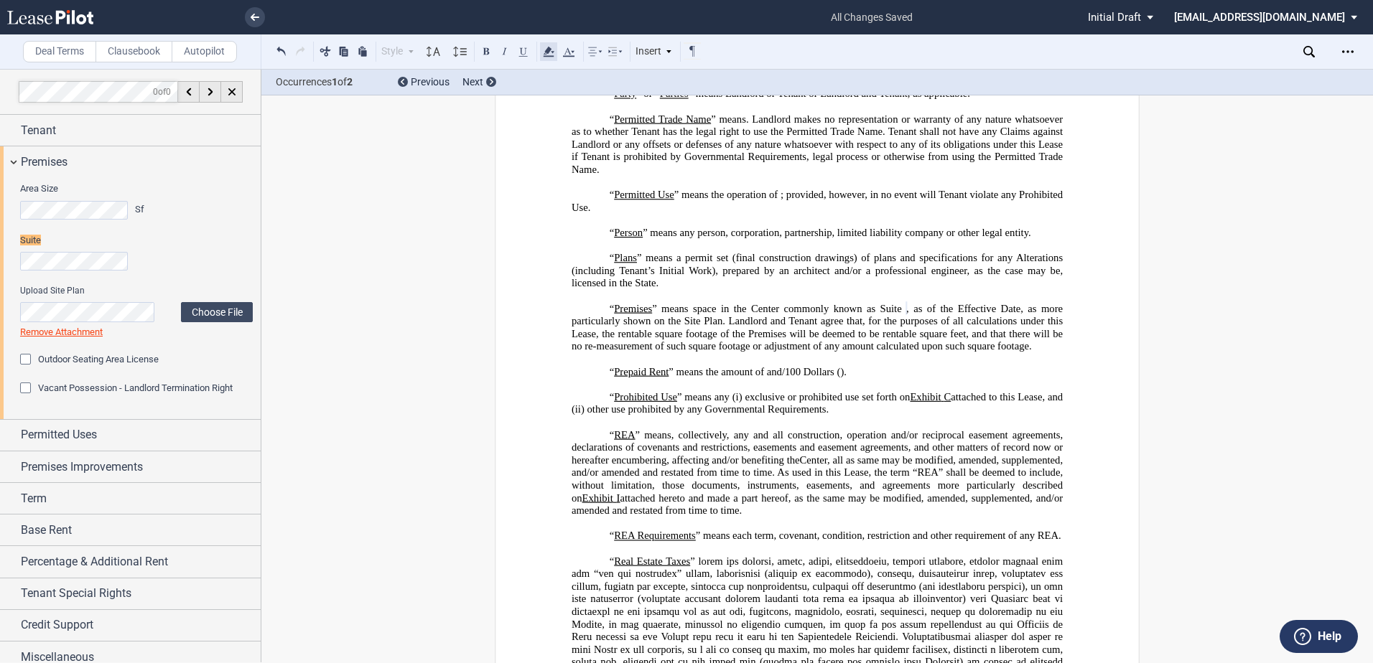
click at [551, 49] on use at bounding box center [548, 52] width 11 height 10
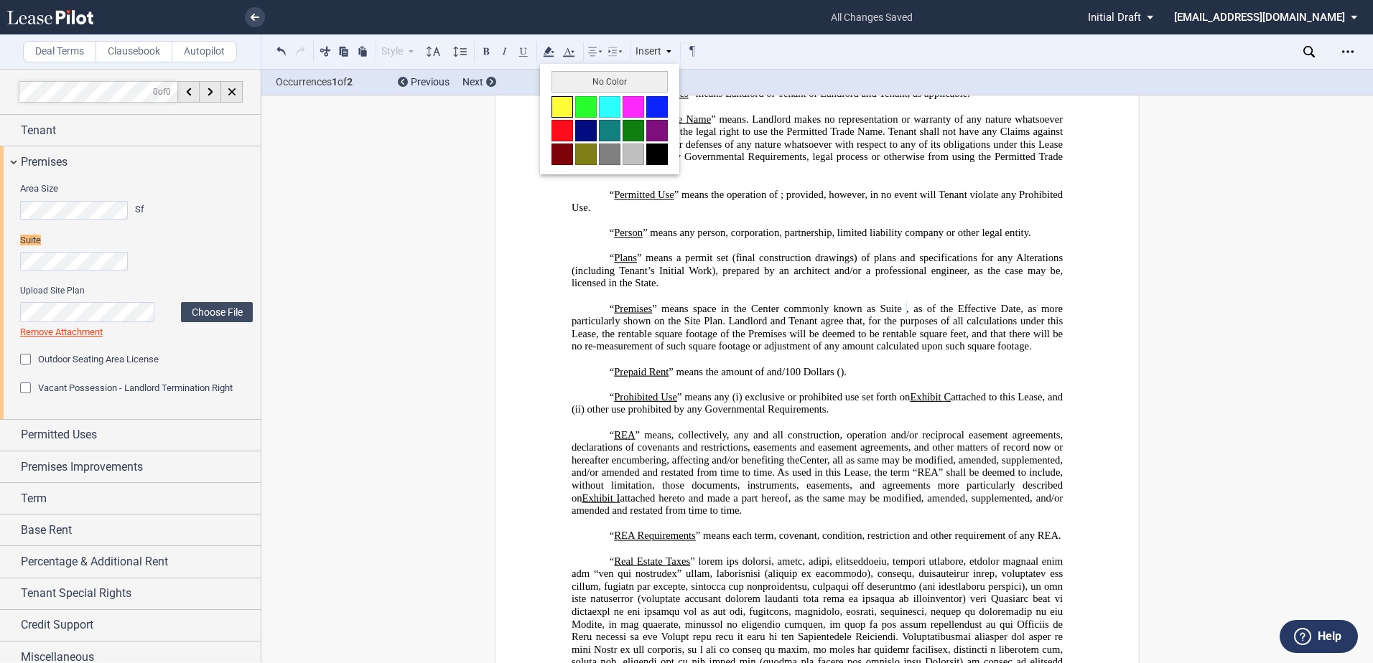
click at [564, 108] on button at bounding box center [562, 107] width 22 height 22
